Goal: Task Accomplishment & Management: Manage account settings

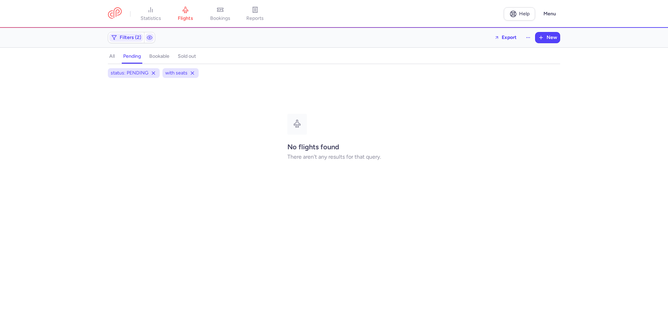
drag, startPoint x: 195, startPoint y: 72, endPoint x: 186, endPoint y: 77, distance: 11.0
click at [195, 72] on div "with seats" at bounding box center [180, 73] width 36 height 10
click at [192, 73] on icon at bounding box center [193, 73] width 6 height 6
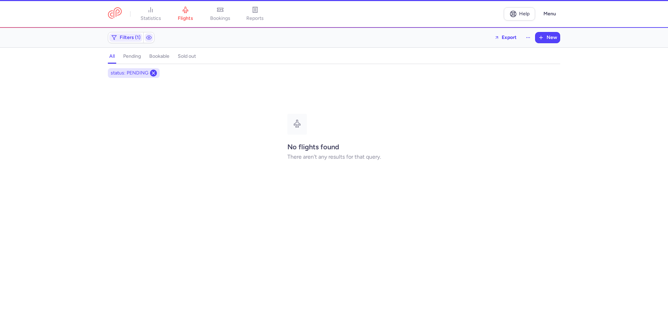
click at [154, 75] on icon at bounding box center [154, 73] width 6 height 6
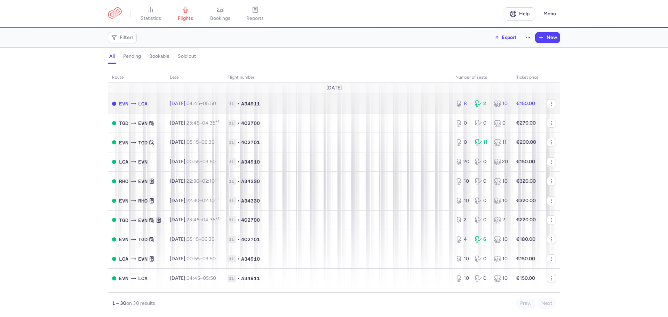
click at [331, 112] on td "1L • A34911" at bounding box center [337, 103] width 228 height 19
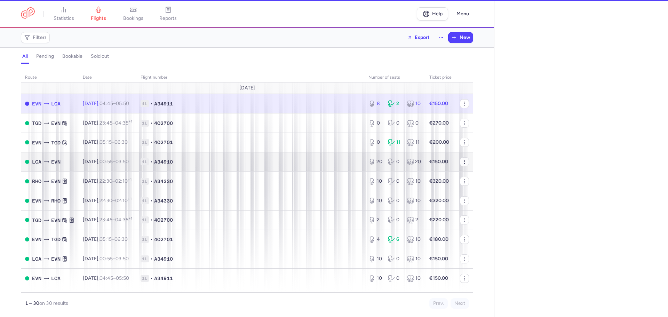
select select "hours"
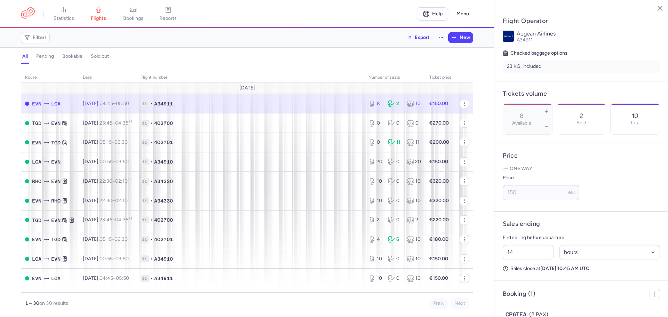
scroll to position [181, 0]
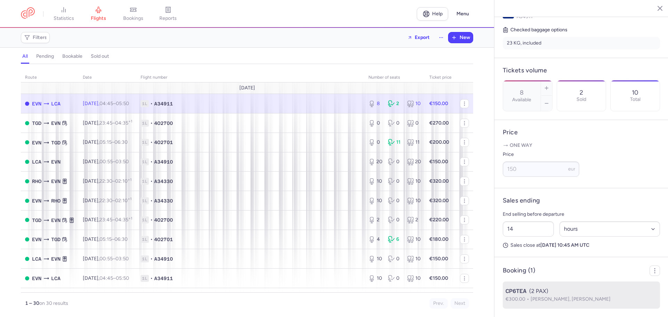
click at [522, 298] on span "€300.00" at bounding box center [517, 299] width 25 height 6
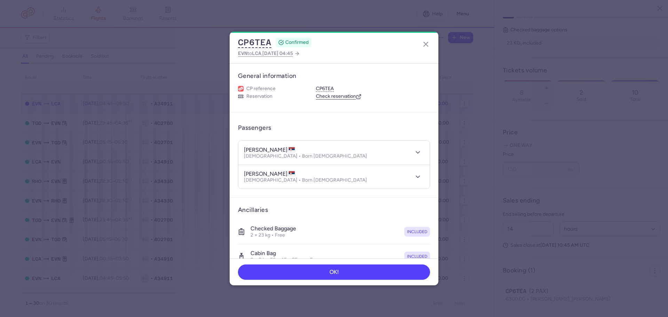
drag, startPoint x: 244, startPoint y: 150, endPoint x: 290, endPoint y: 149, distance: 45.9
click at [290, 149] on h4 "[PERSON_NAME]" at bounding box center [269, 149] width 51 height 7
copy h4 "[PERSON_NAME]"
click at [430, 52] on div "CP6TEA CONFIRMED EVN to LCA , [DATE] 04:45" at bounding box center [334, 48] width 209 height 32
click at [428, 47] on icon "button" at bounding box center [426, 44] width 8 height 8
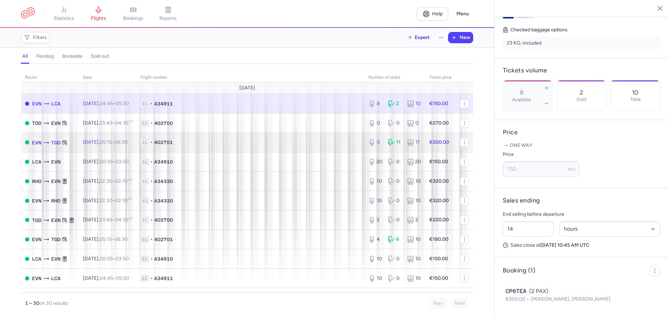
click at [337, 146] on td "1L • 4O2701" at bounding box center [250, 142] width 228 height 19
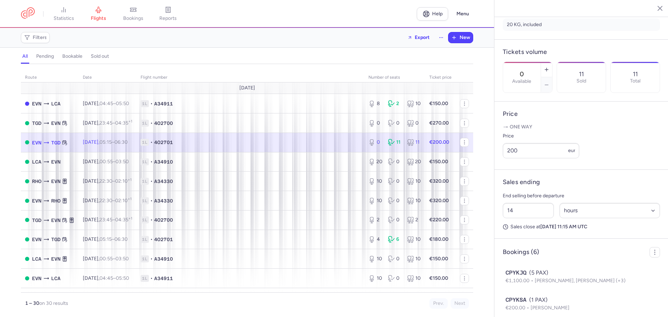
scroll to position [317, 0]
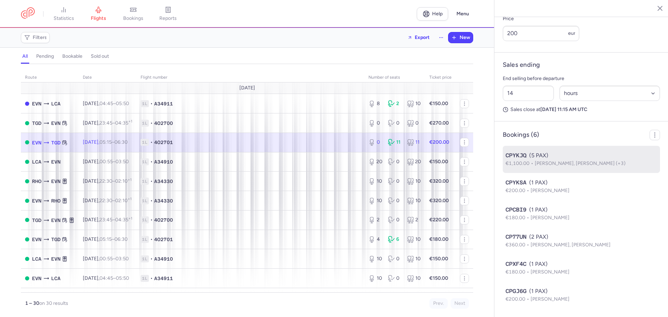
click at [544, 165] on span "[PERSON_NAME], [PERSON_NAME] (+3)" at bounding box center [580, 163] width 91 height 6
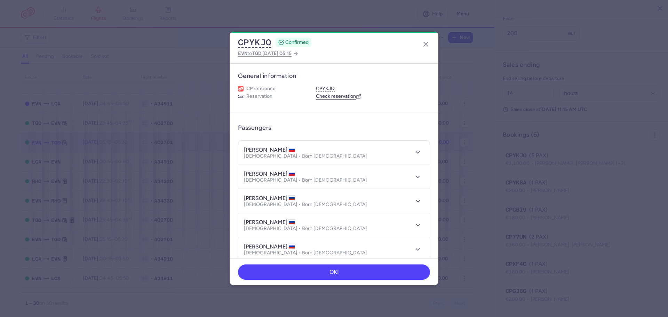
drag, startPoint x: 242, startPoint y: 150, endPoint x: 303, endPoint y: 147, distance: 61.6
click at [297, 148] on header "[PERSON_NAME] [DEMOGRAPHIC_DATA] • Born [DEMOGRAPHIC_DATA]" at bounding box center [333, 153] width 191 height 24
copy h4 "[PERSON_NAME]"
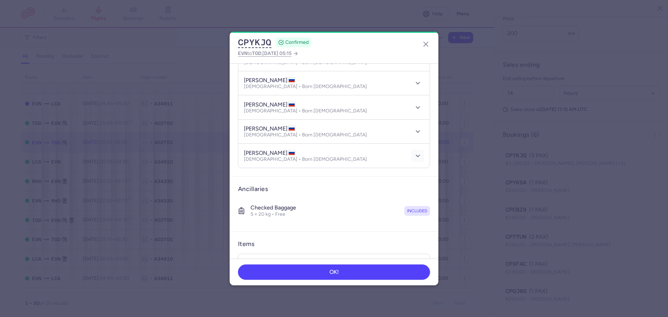
scroll to position [161, 0]
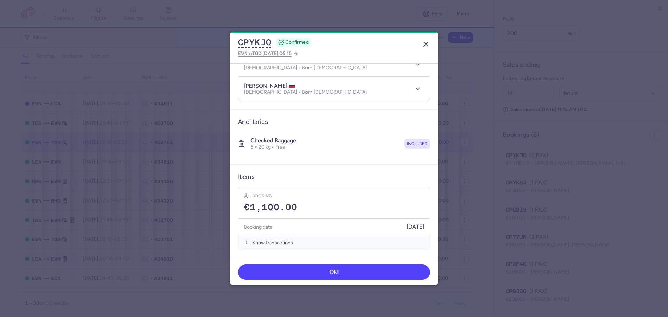
click at [423, 45] on icon "button" at bounding box center [426, 44] width 8 height 8
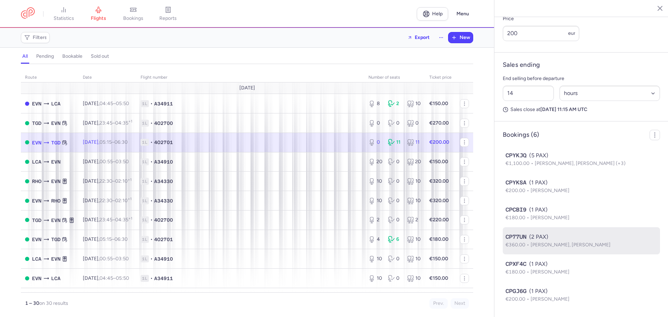
scroll to position [317, 0]
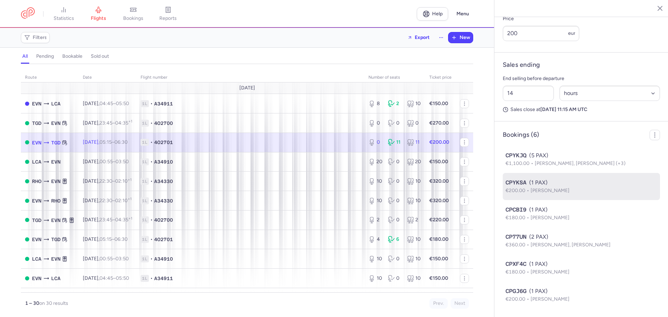
click at [553, 185] on div "CPYKSA (1 PAX)" at bounding box center [581, 182] width 152 height 8
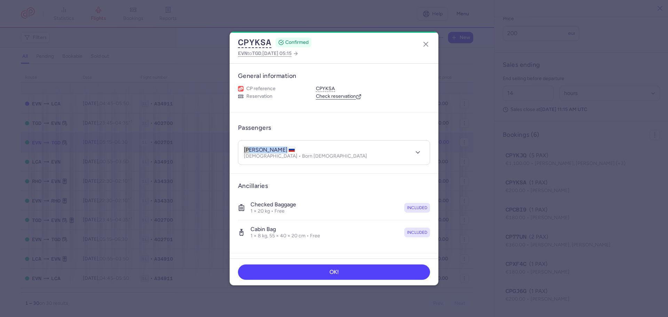
drag, startPoint x: 243, startPoint y: 148, endPoint x: 285, endPoint y: 148, distance: 41.7
click at [285, 148] on header "[PERSON_NAME] [DEMOGRAPHIC_DATA] • Born [DEMOGRAPHIC_DATA]" at bounding box center [333, 153] width 191 height 24
copy h4 "[PERSON_NAME]"
click at [429, 43] on icon "button" at bounding box center [426, 44] width 8 height 8
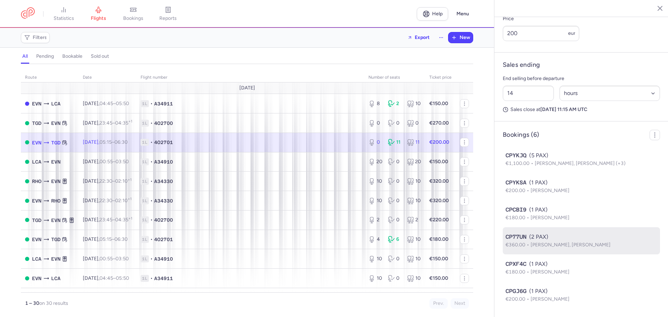
click at [579, 254] on li "CP77UN (2 PAX) €360.00 [PERSON_NAME], [PERSON_NAME]" at bounding box center [581, 267] width 157 height 27
click at [575, 238] on div "CP77UN (2 PAX)" at bounding box center [581, 237] width 152 height 8
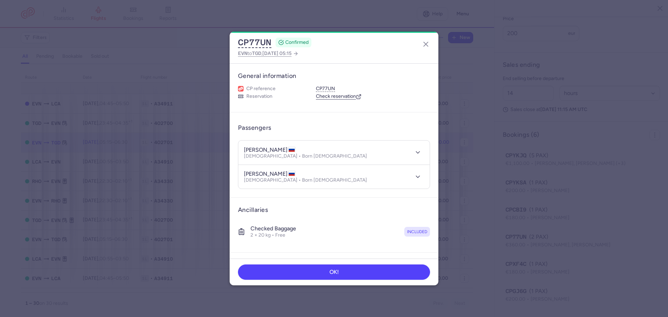
drag, startPoint x: 245, startPoint y: 150, endPoint x: 285, endPoint y: 149, distance: 40.4
click at [285, 149] on h4 "[PERSON_NAME]" at bounding box center [269, 149] width 51 height 7
copy h4 "[PERSON_NAME]"
click at [427, 42] on icon "button" at bounding box center [426, 44] width 8 height 8
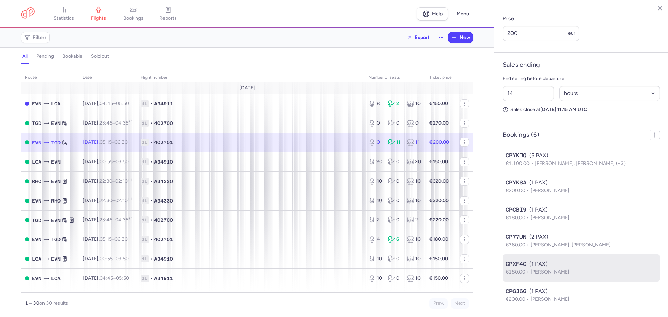
click at [558, 271] on span "[PERSON_NAME]" at bounding box center [549, 272] width 39 height 6
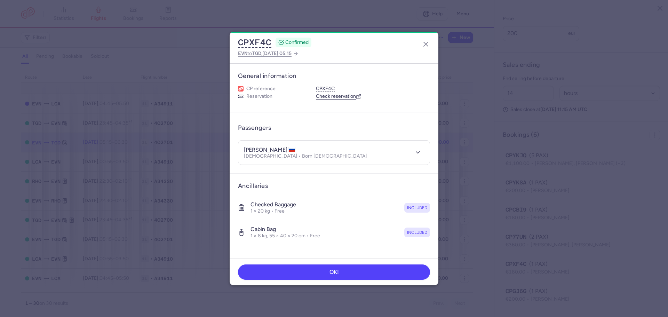
drag, startPoint x: 245, startPoint y: 148, endPoint x: 294, endPoint y: 147, distance: 49.7
click at [294, 147] on h4 "[PERSON_NAME]" at bounding box center [269, 149] width 51 height 7
copy h4 "[PERSON_NAME]"
click at [425, 43] on line "button" at bounding box center [426, 44] width 4 height 4
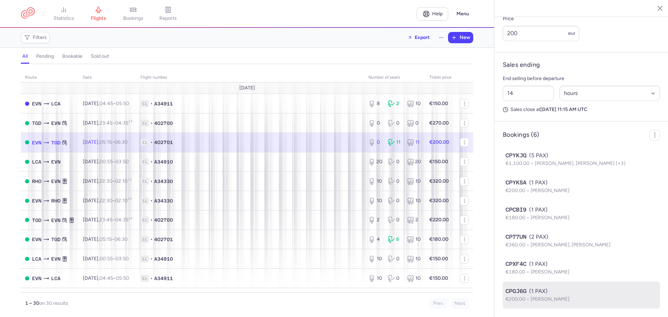
click at [559, 300] on span "[PERSON_NAME]" at bounding box center [549, 299] width 39 height 6
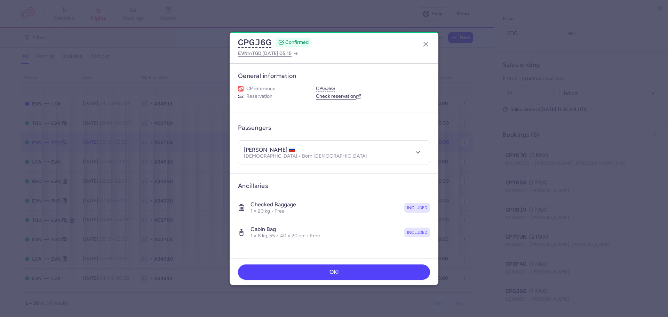
drag, startPoint x: 244, startPoint y: 149, endPoint x: 300, endPoint y: 148, distance: 56.4
click at [295, 148] on h4 "[PERSON_NAME]" at bounding box center [269, 149] width 51 height 7
copy h4 "[PERSON_NAME]"
click at [421, 43] on button "button" at bounding box center [425, 44] width 11 height 11
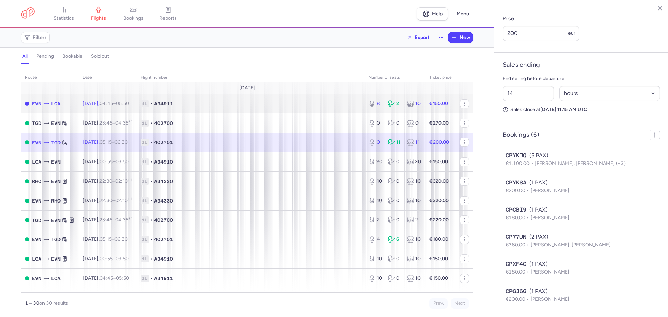
click at [216, 103] on span "1L • A34911" at bounding box center [250, 103] width 219 height 7
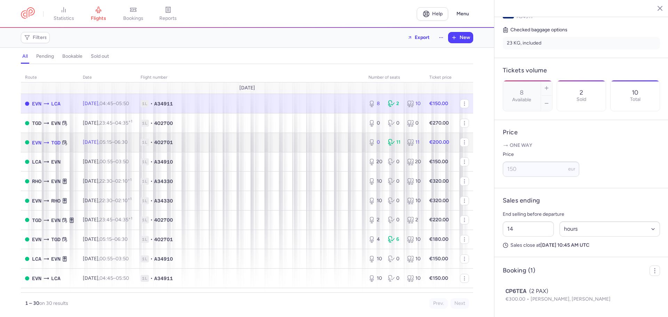
click at [271, 151] on td "1L • 4O2701" at bounding box center [250, 142] width 228 height 19
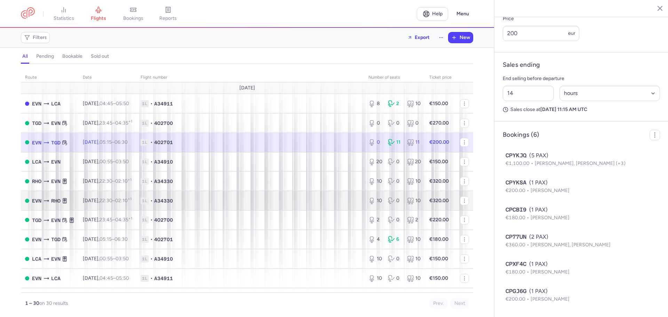
scroll to position [35, 0]
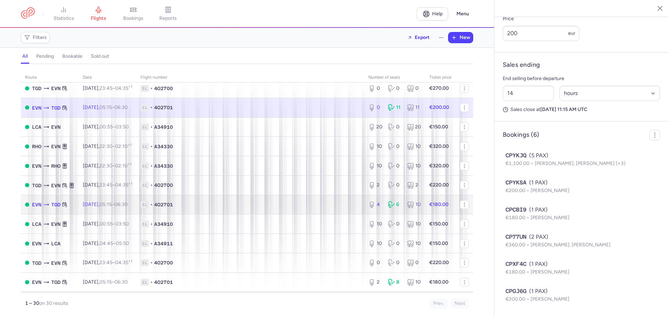
click at [291, 207] on span "1L • 4O2701" at bounding box center [250, 204] width 219 height 7
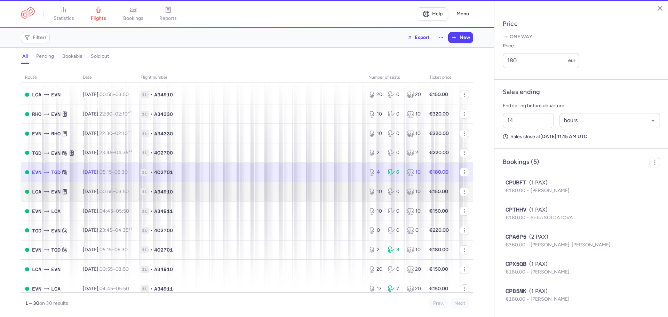
scroll to position [139, 0]
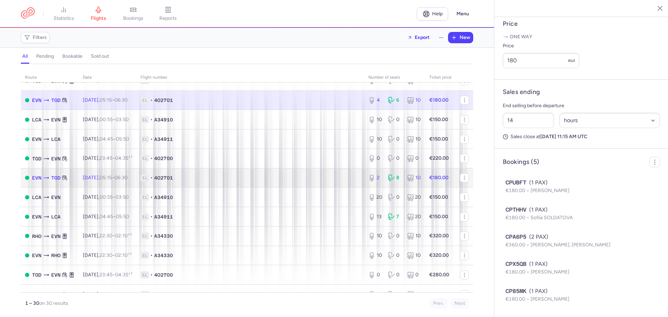
click at [297, 179] on span "1L • 4O2701" at bounding box center [250, 177] width 219 height 7
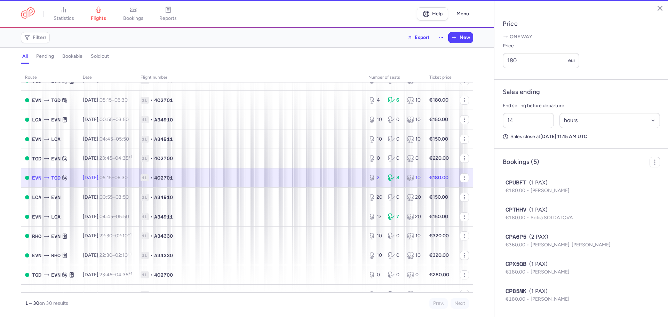
type input "2"
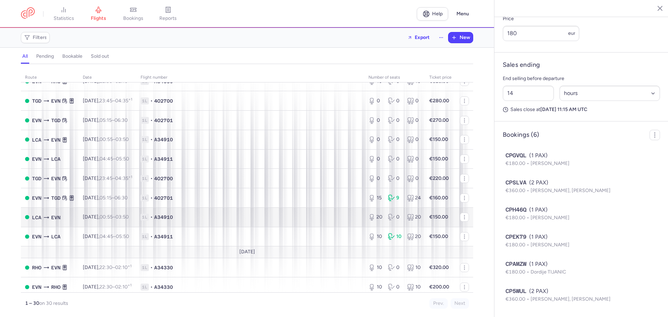
scroll to position [395, 0]
